Goal: Information Seeking & Learning: Learn about a topic

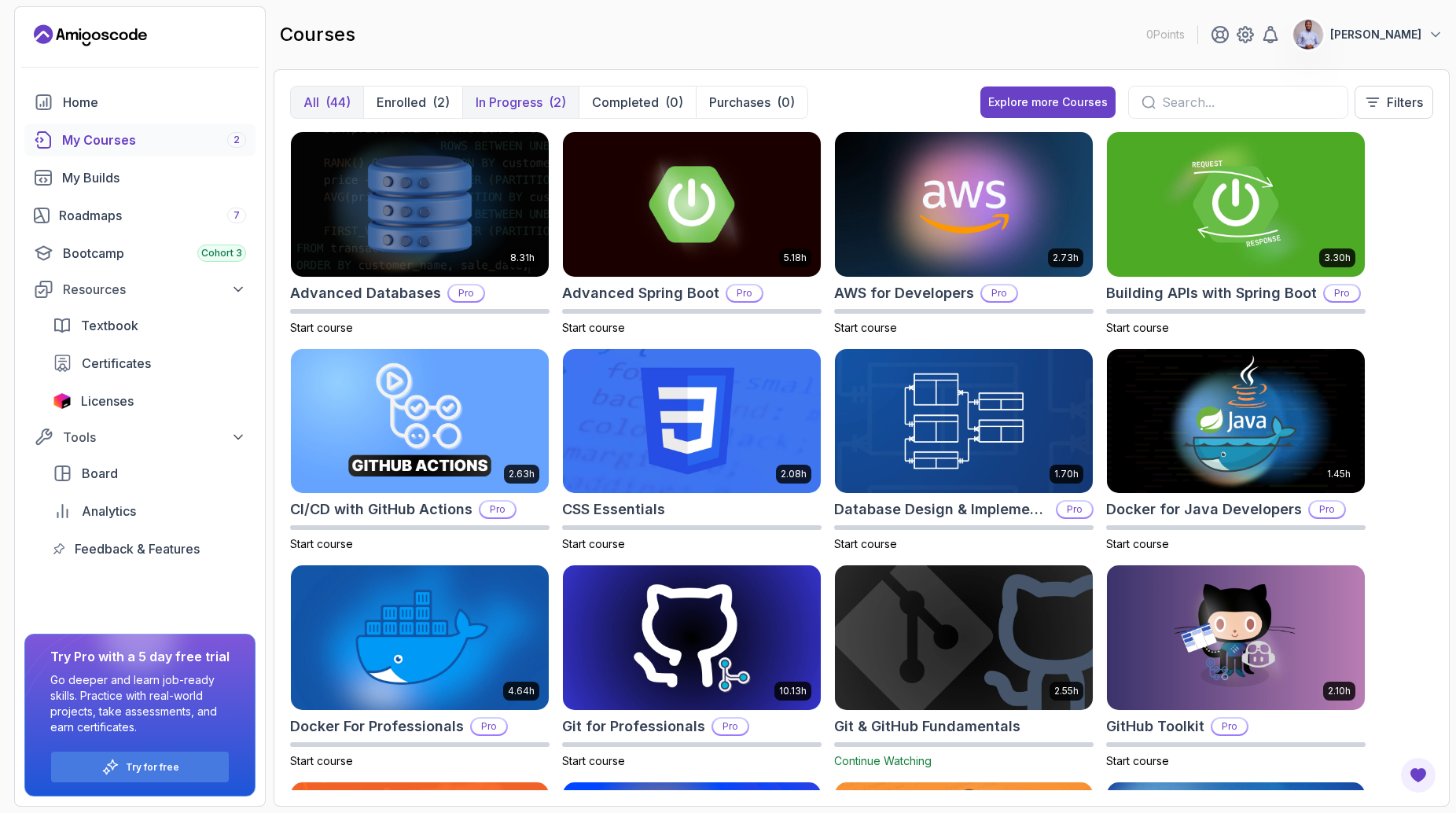
click at [497, 106] on p "In Progress" at bounding box center [509, 102] width 67 height 19
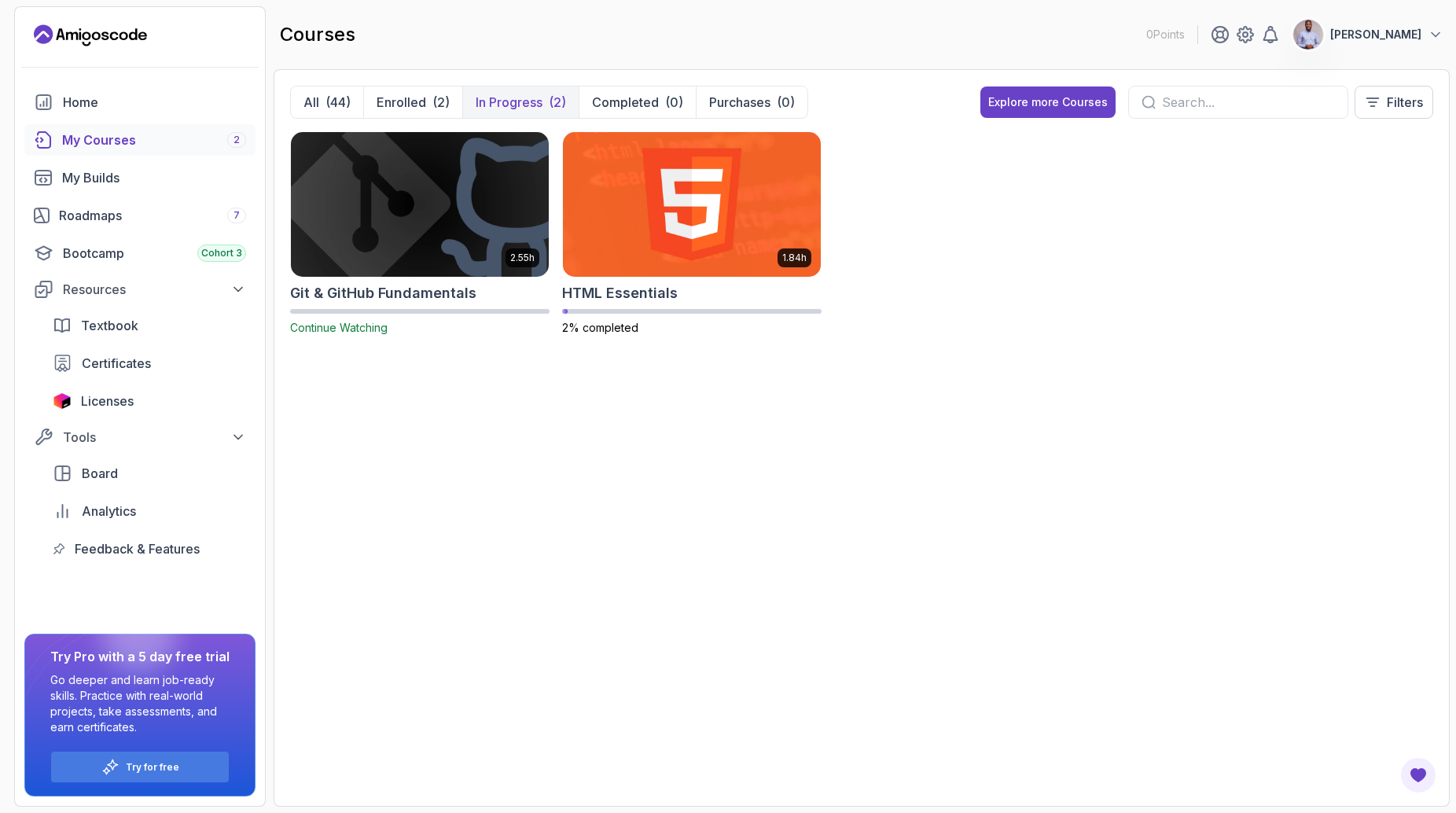
click at [368, 198] on img at bounding box center [420, 204] width 271 height 151
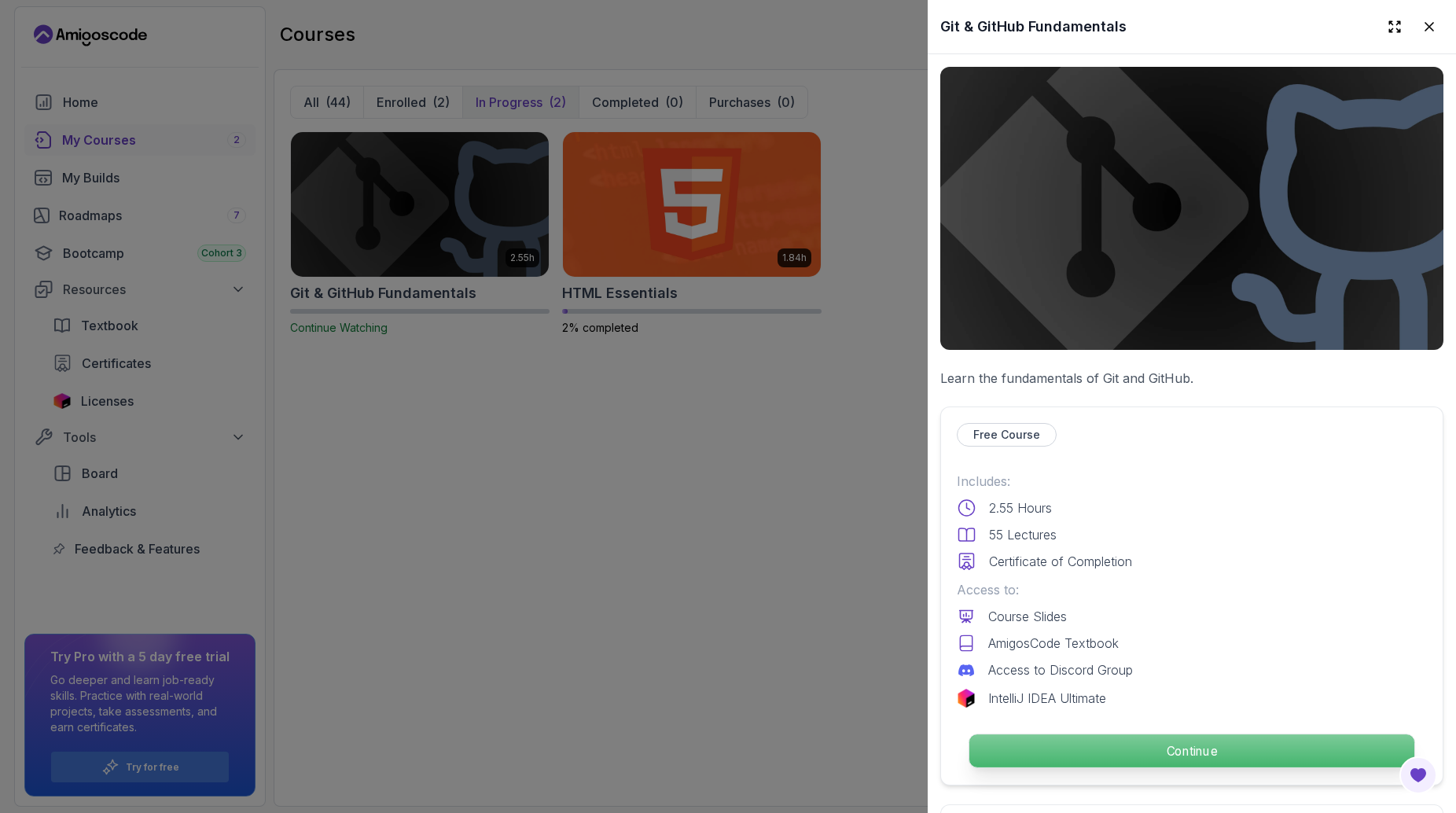
click at [1068, 748] on p "Continue" at bounding box center [1192, 751] width 445 height 33
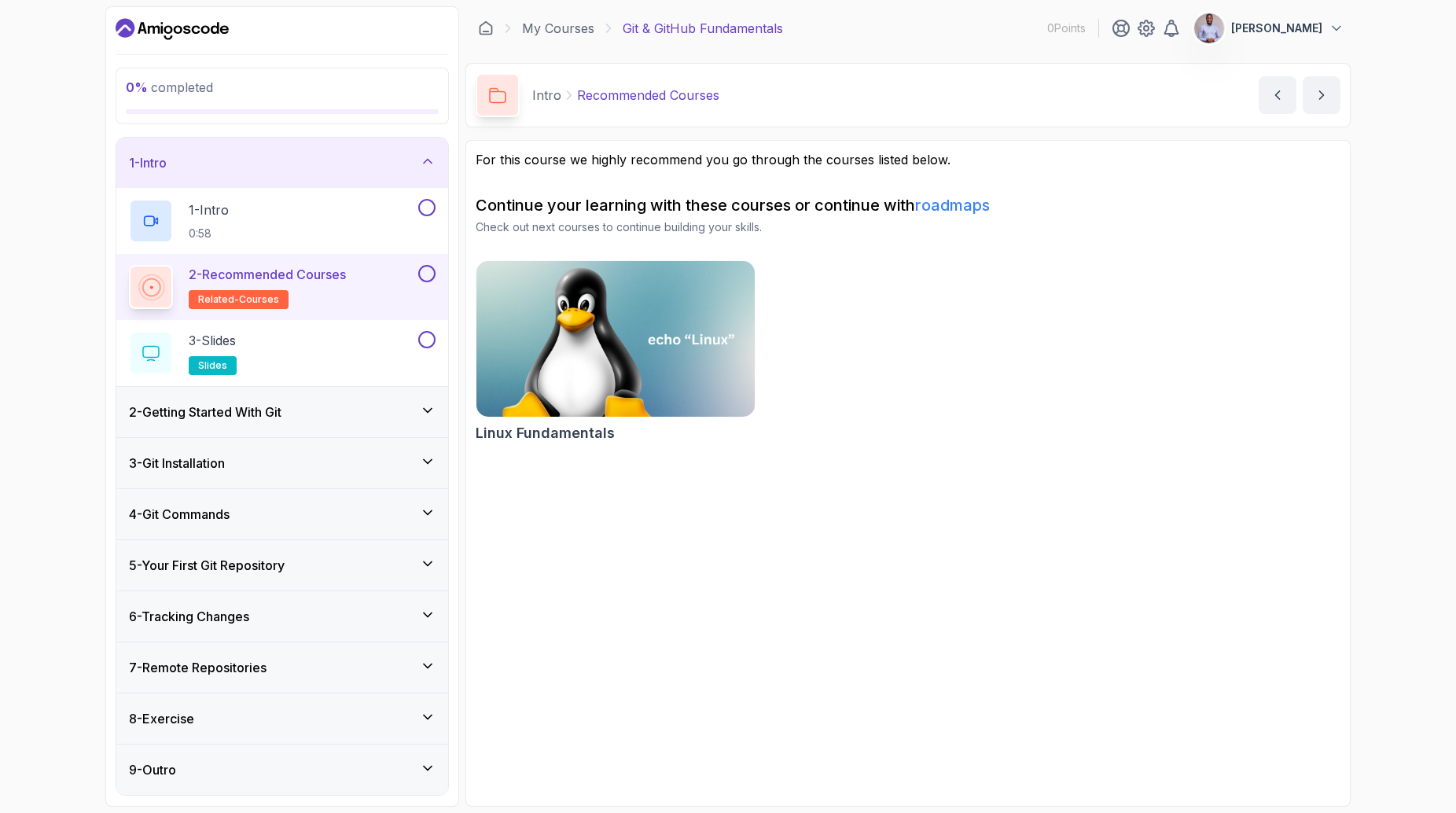
click at [430, 168] on icon at bounding box center [428, 161] width 16 height 16
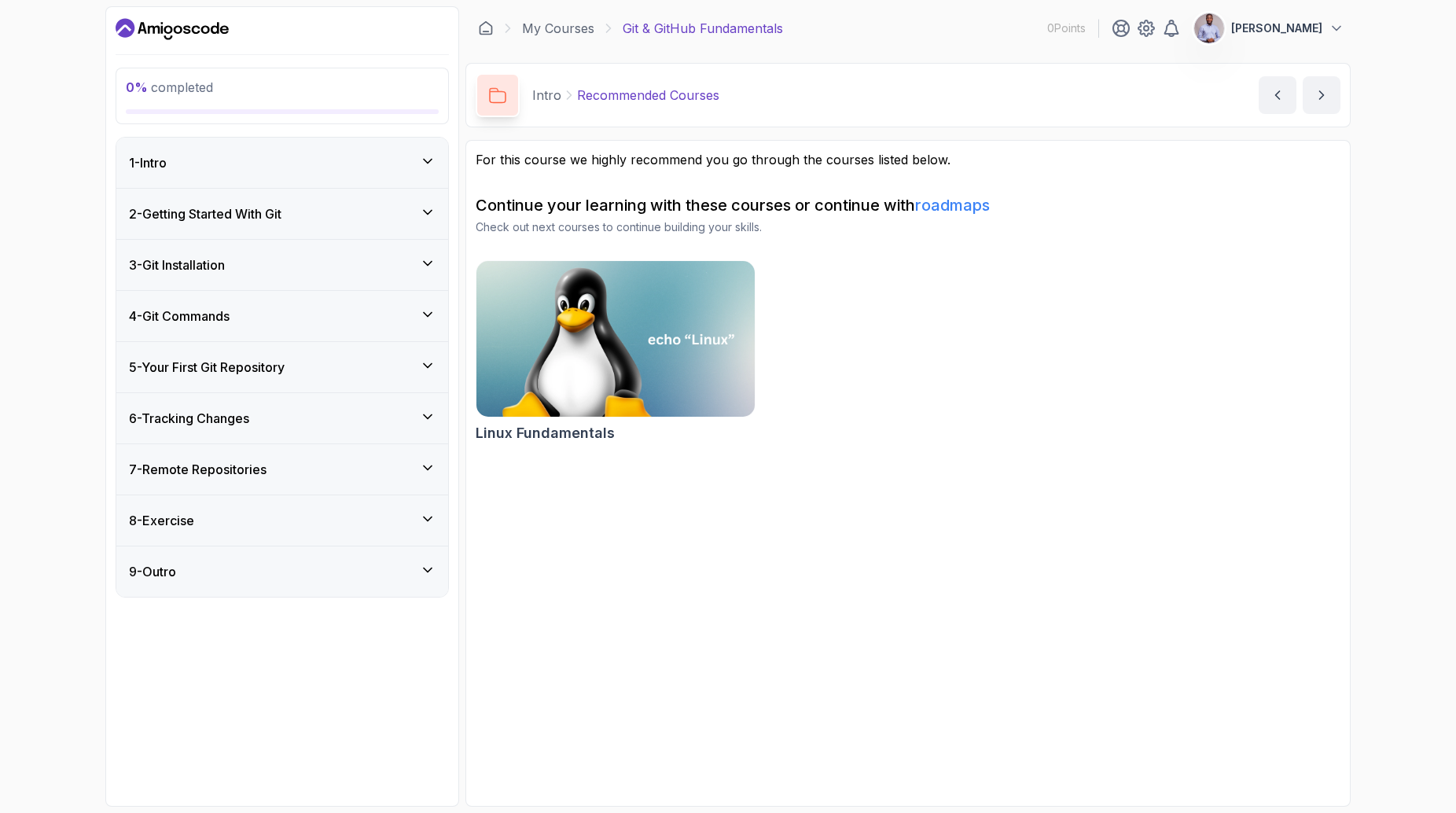
click at [431, 212] on icon at bounding box center [428, 213] width 8 height 4
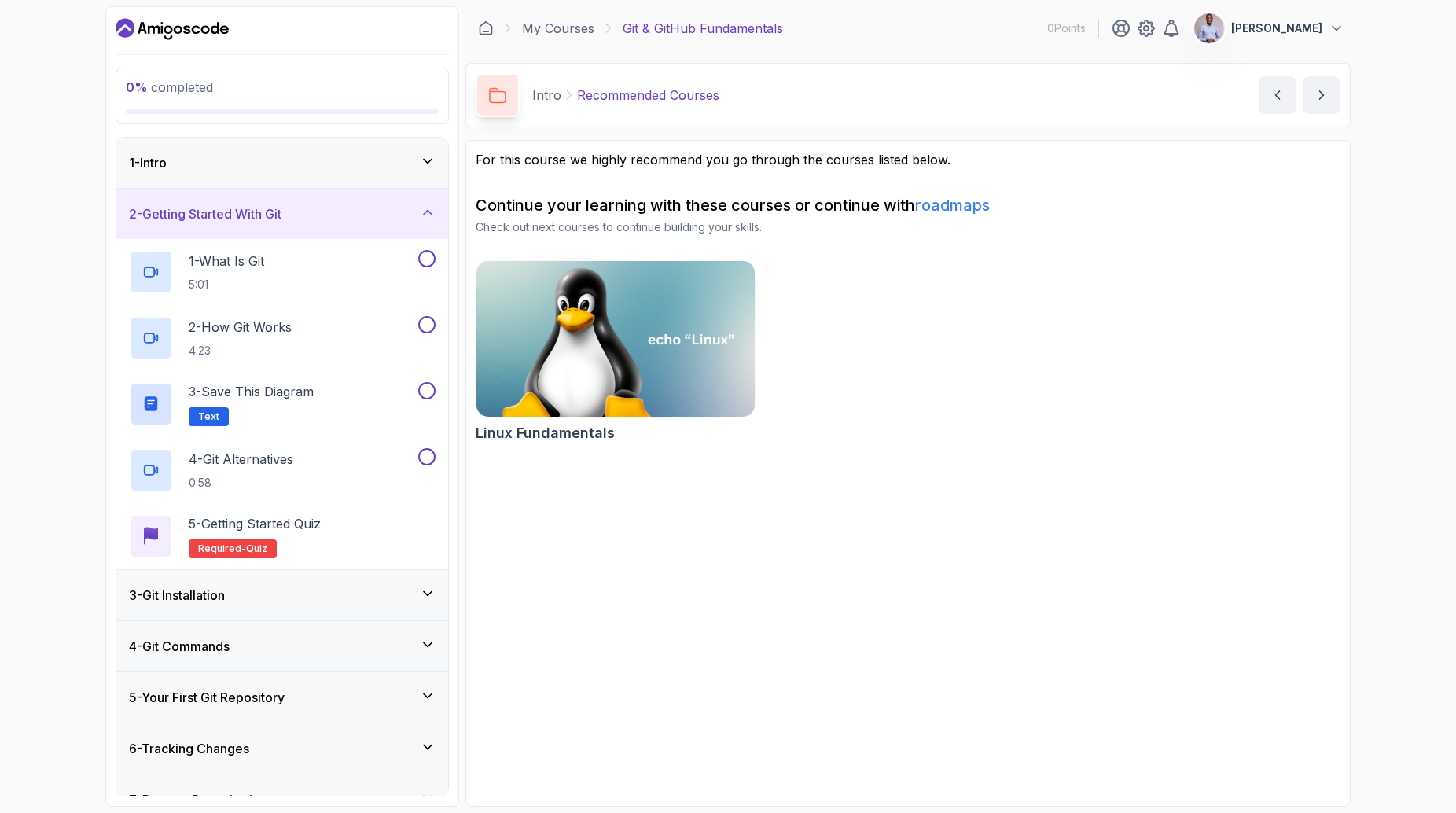
click at [431, 212] on icon at bounding box center [428, 213] width 16 height 16
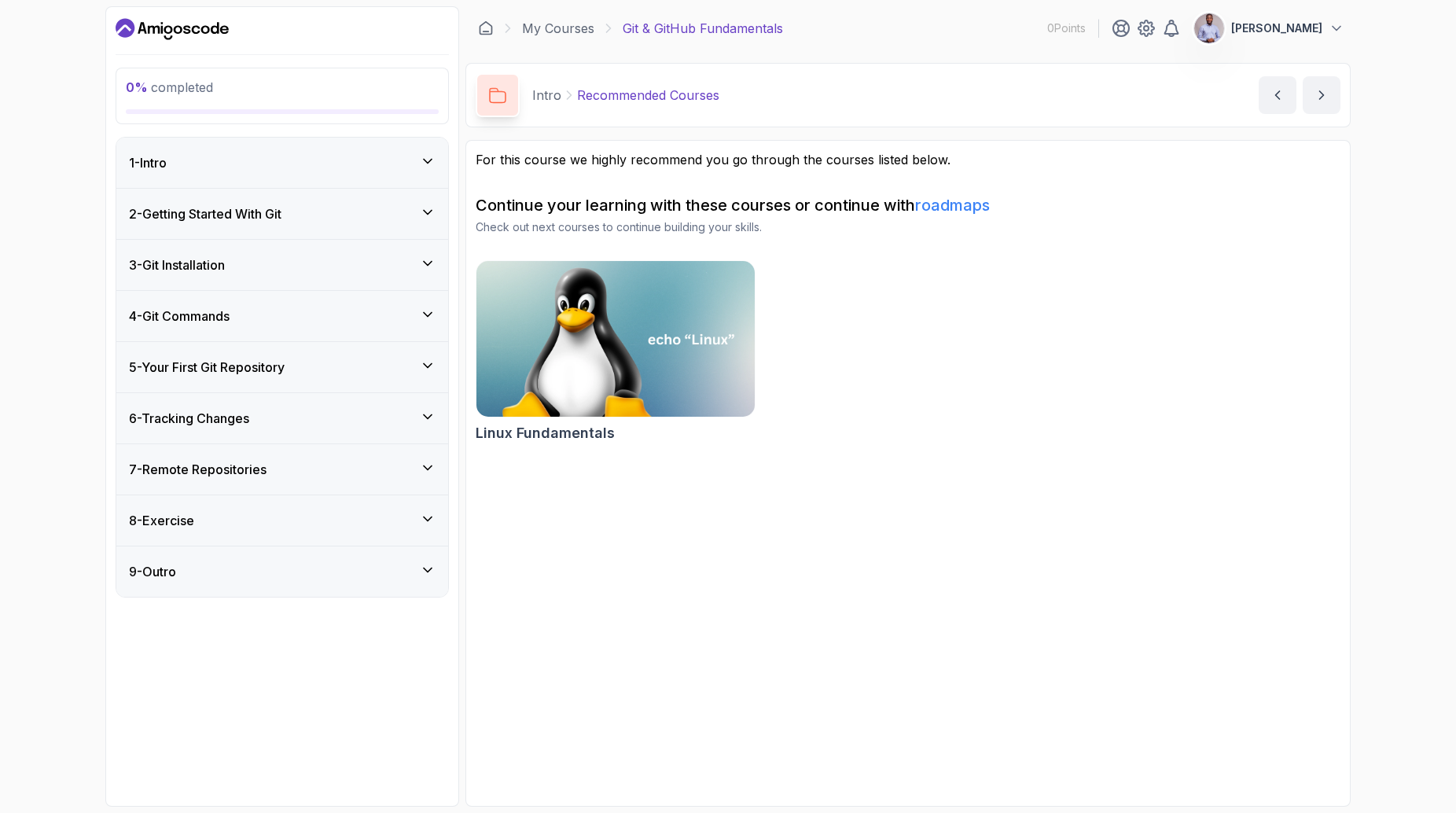
click at [424, 159] on icon at bounding box center [428, 161] width 16 height 16
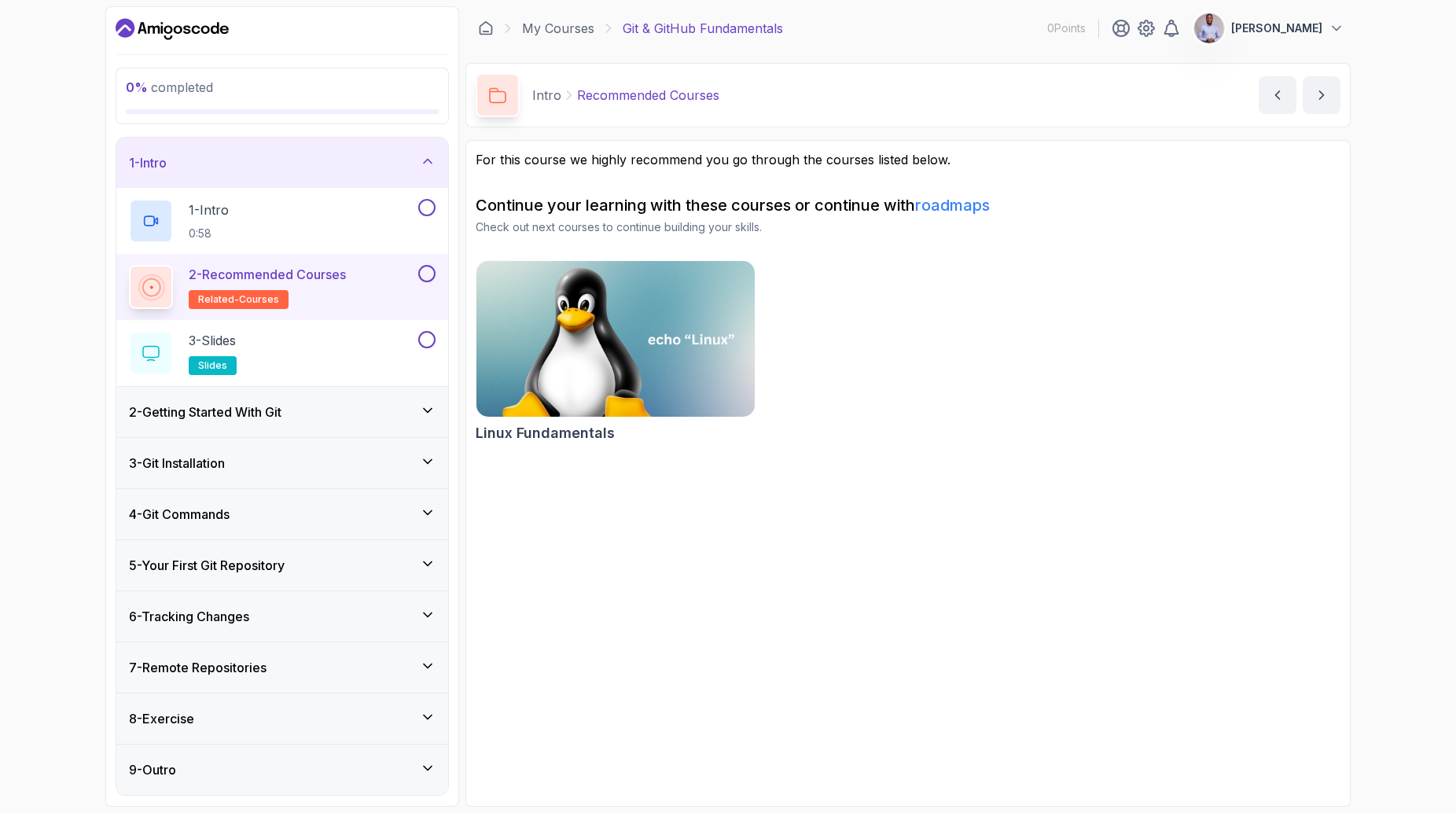
click at [427, 163] on icon at bounding box center [428, 161] width 16 height 16
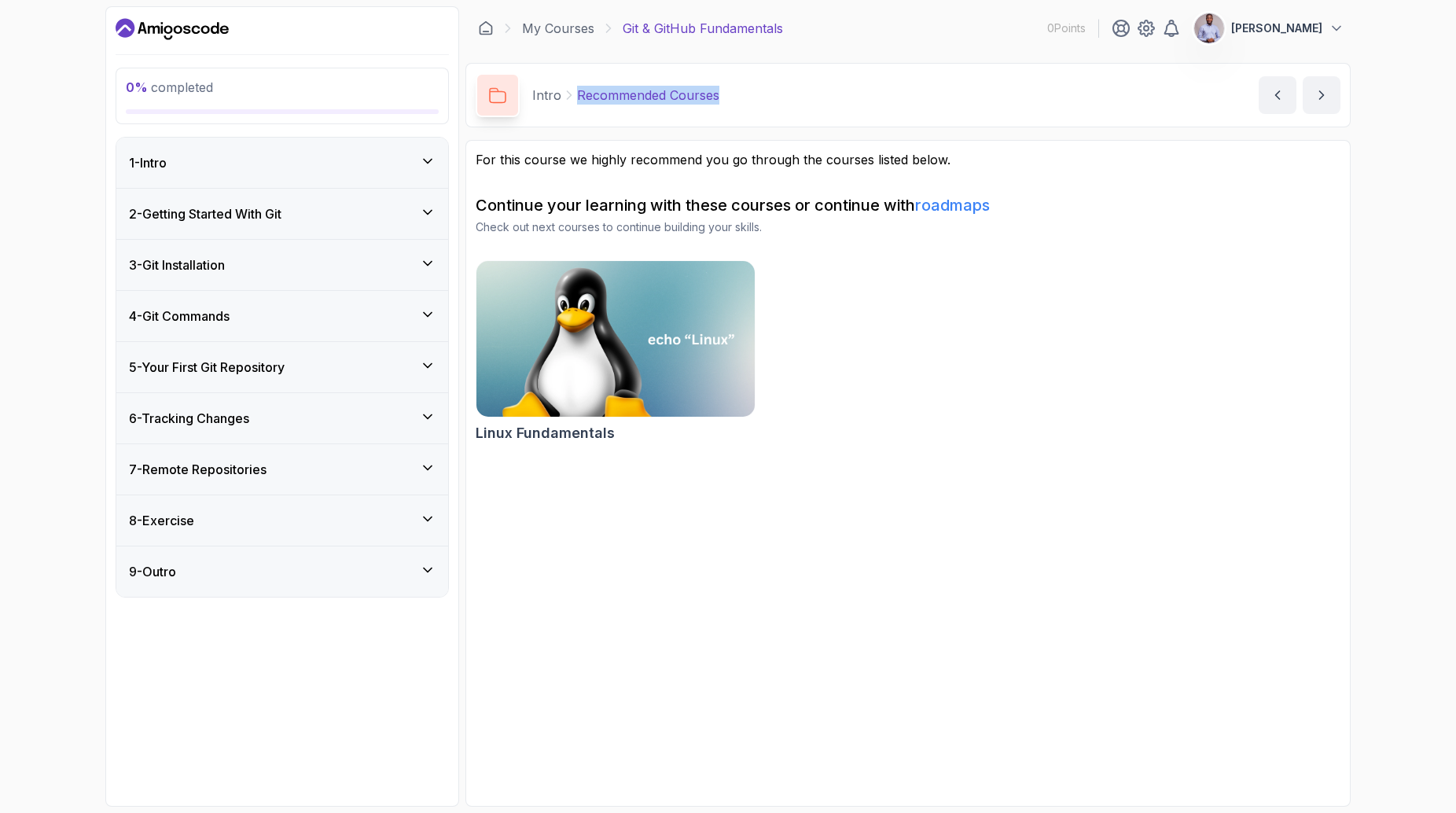
drag, startPoint x: 540, startPoint y: 95, endPoint x: 733, endPoint y: 101, distance: 193.1
click at [733, 101] on div "Intro Recommended Courses Recommended Courses by [PERSON_NAME]" at bounding box center [908, 95] width 885 height 64
click at [774, 94] on div "Intro Recommended Courses Recommended Courses by [PERSON_NAME]" at bounding box center [908, 95] width 885 height 64
drag, startPoint x: 566, startPoint y: 89, endPoint x: 757, endPoint y: 97, distance: 191.2
click at [757, 97] on div "Intro Recommended Courses Recommended Courses by [PERSON_NAME]" at bounding box center [908, 95] width 885 height 64
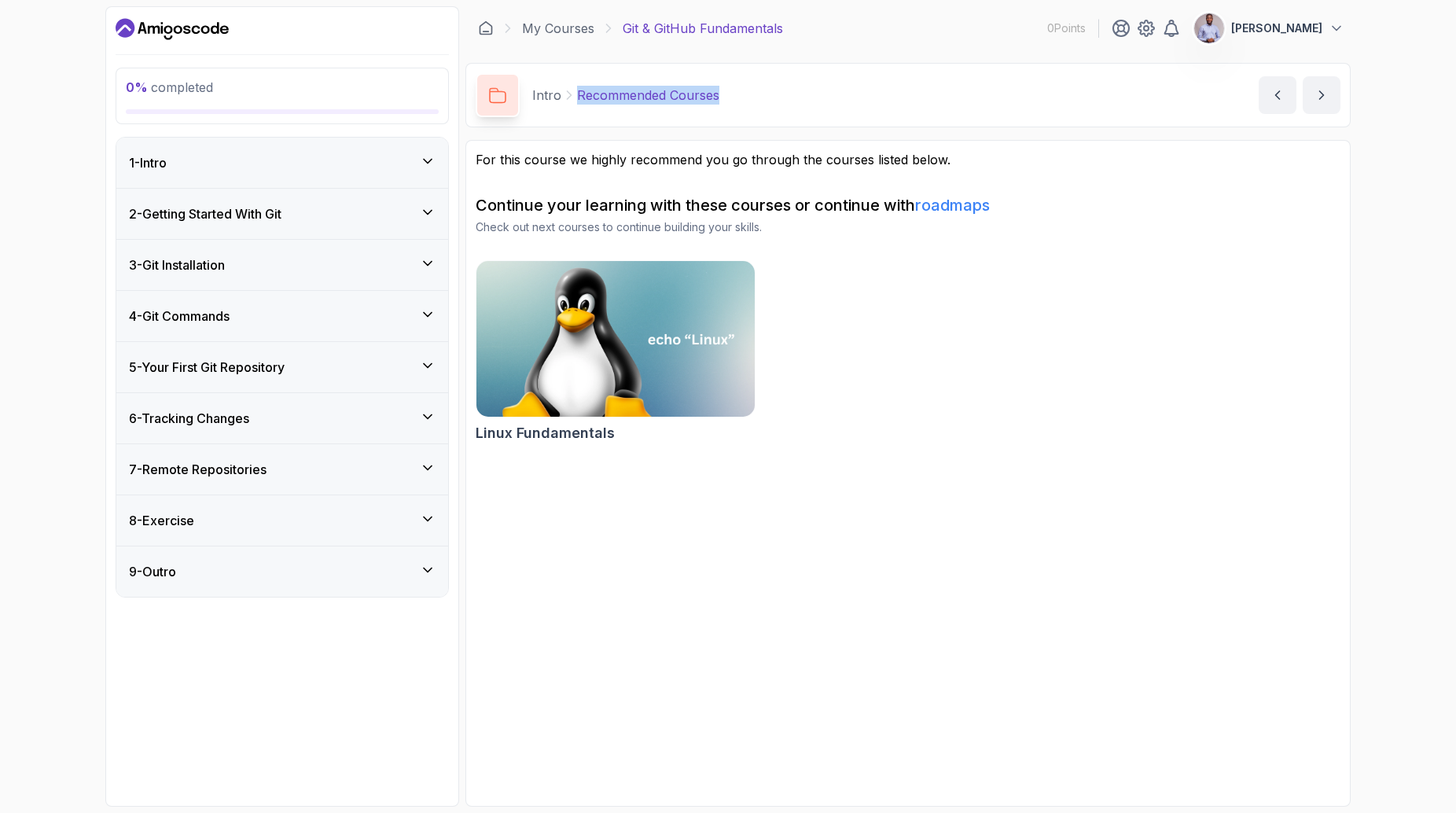
click at [244, 163] on div "1 - Intro" at bounding box center [282, 162] width 307 height 19
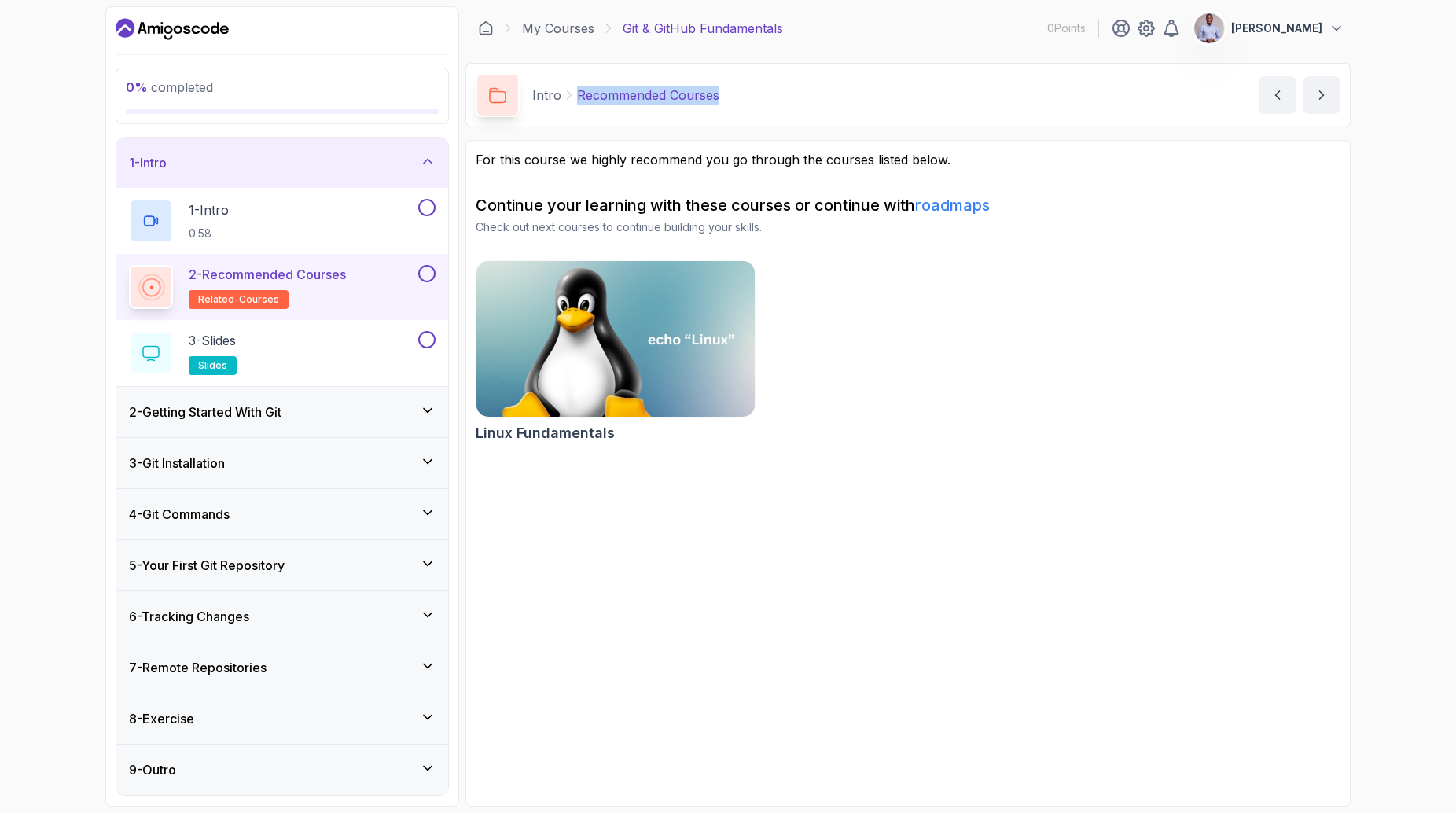
click at [157, 416] on h3 "2 - Getting Started With Git" at bounding box center [205, 412] width 152 height 19
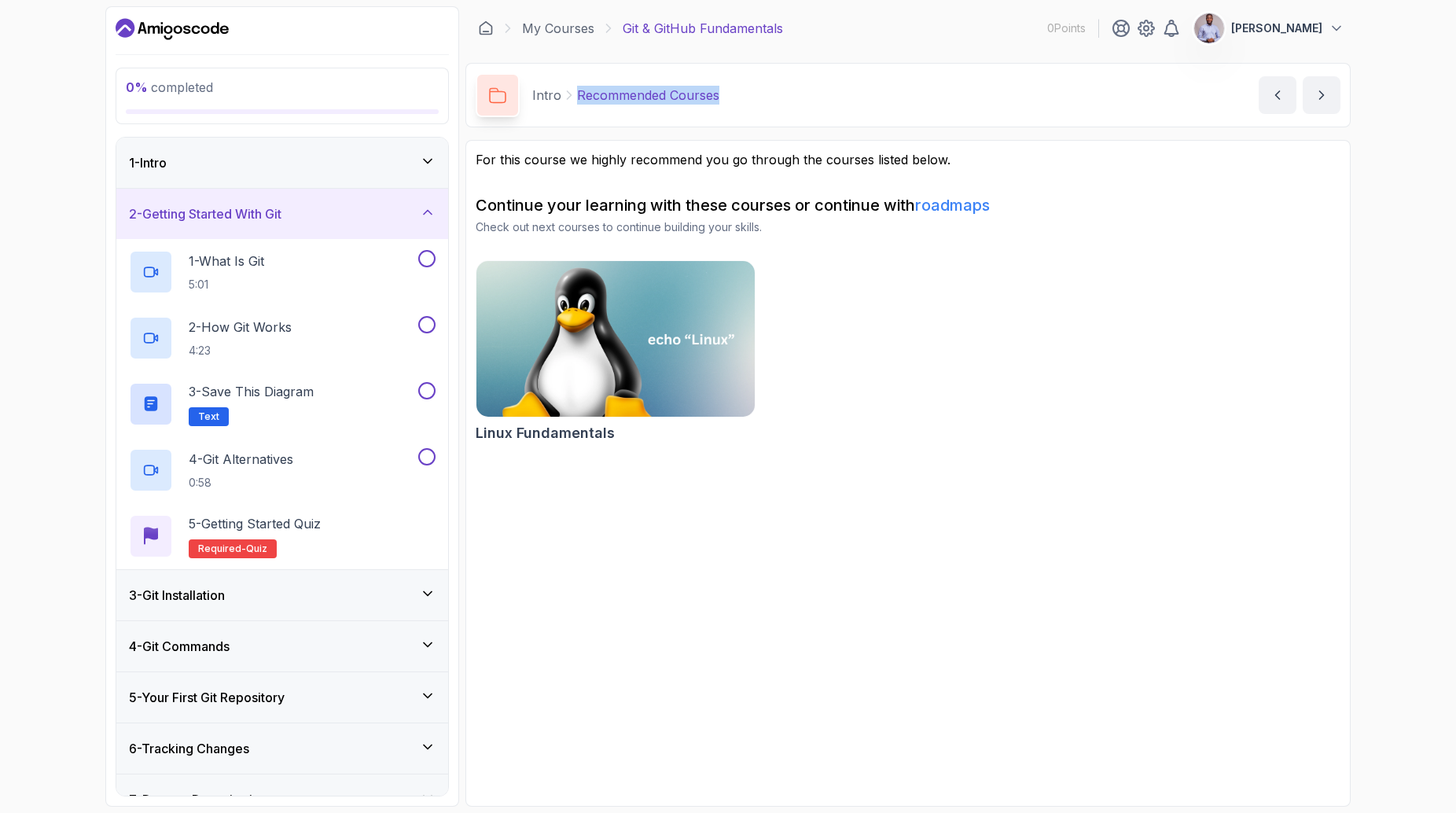
click at [354, 209] on div "2 - Getting Started With Git" at bounding box center [282, 214] width 307 height 19
